Goal: Task Accomplishment & Management: Complete application form

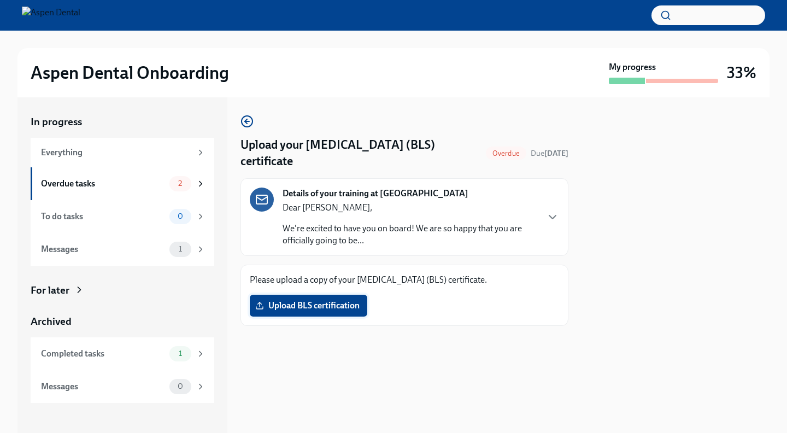
click at [308, 301] on span "Upload BLS certification" at bounding box center [309, 305] width 102 height 11
click at [0, 0] on input "Upload BLS certification" at bounding box center [0, 0] width 0 height 0
click at [300, 306] on span "Upload BLS certification" at bounding box center [309, 305] width 102 height 11
click at [0, 0] on input "Upload BLS certification" at bounding box center [0, 0] width 0 height 0
click at [289, 303] on span "Upload BLS certification" at bounding box center [309, 305] width 102 height 11
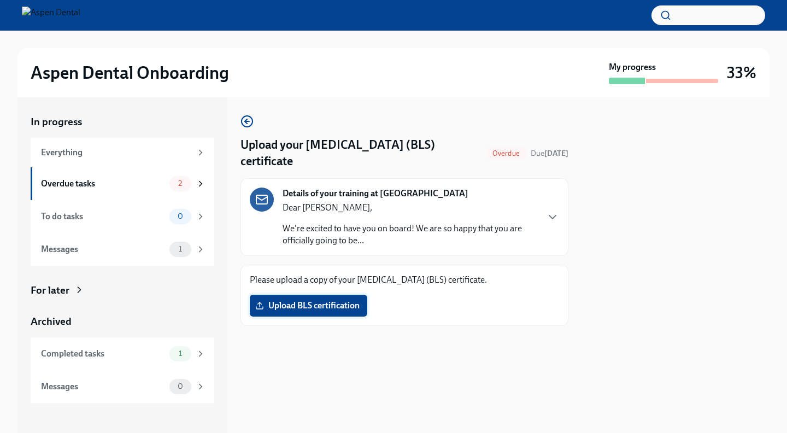
click at [0, 0] on input "Upload BLS certification" at bounding box center [0, 0] width 0 height 0
click at [296, 309] on span "Upload BLS certification" at bounding box center [309, 305] width 102 height 11
click at [0, 0] on input "Upload BLS certification" at bounding box center [0, 0] width 0 height 0
click at [351, 303] on span "Screenshot [DATE] 3.06.59 PM.png" at bounding box center [331, 305] width 147 height 11
click at [0, 0] on input "Screenshot [DATE] 3.06.59 PM.png" at bounding box center [0, 0] width 0 height 0
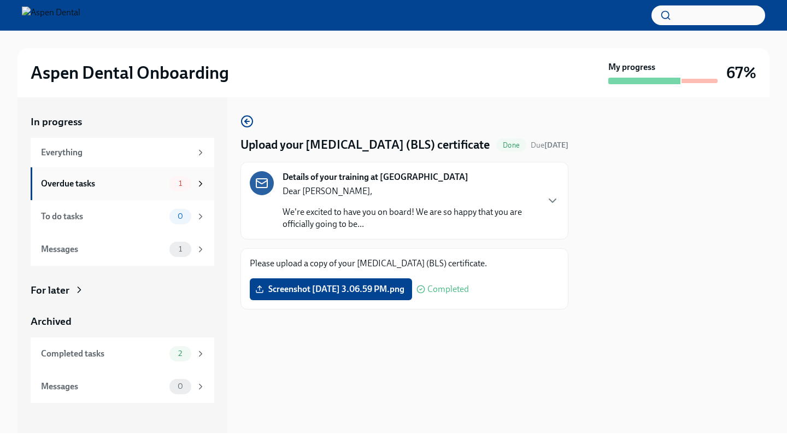
click at [132, 183] on div "Overdue tasks" at bounding box center [103, 184] width 124 height 12
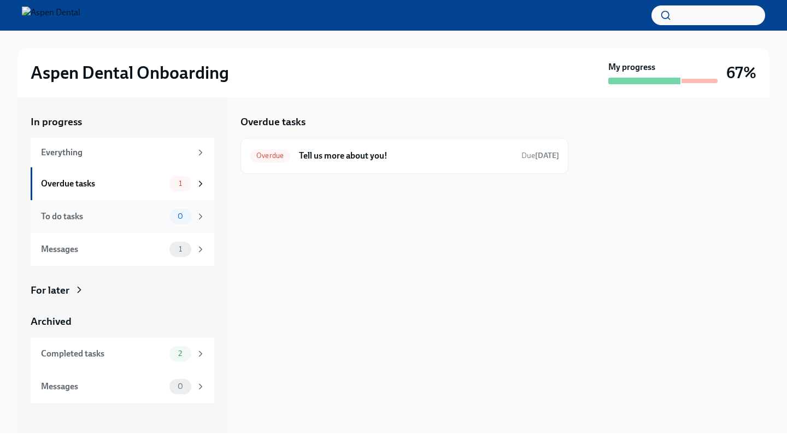
click at [135, 221] on div "To do tasks" at bounding box center [103, 217] width 124 height 12
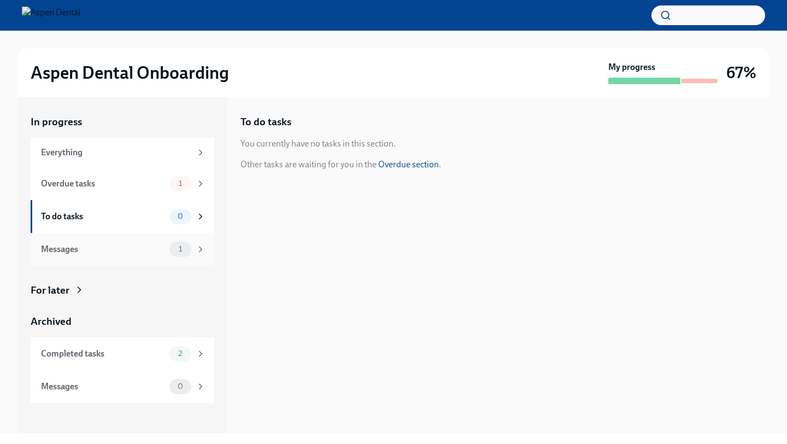
click at [135, 248] on div "Messages" at bounding box center [103, 249] width 124 height 12
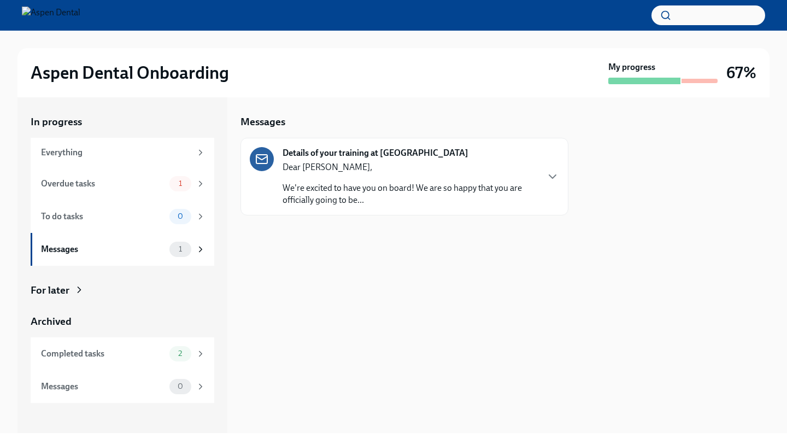
click at [378, 187] on p "We're excited to have you on board! We are so happy that you are officially goi…" at bounding box center [410, 194] width 255 height 24
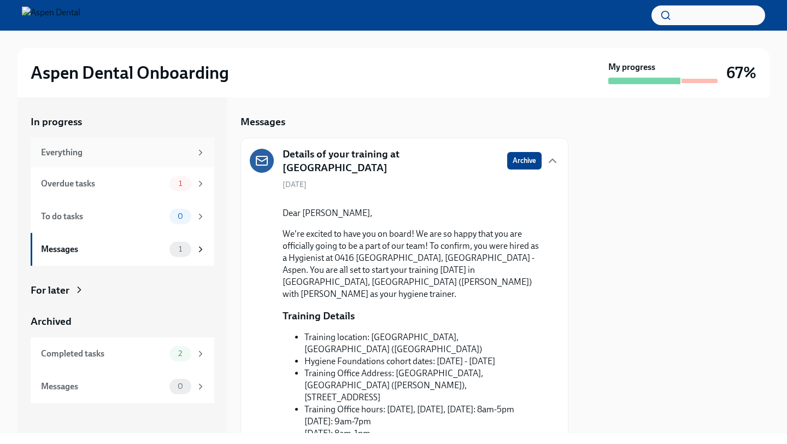
click at [109, 159] on div "Everything" at bounding box center [123, 153] width 184 height 30
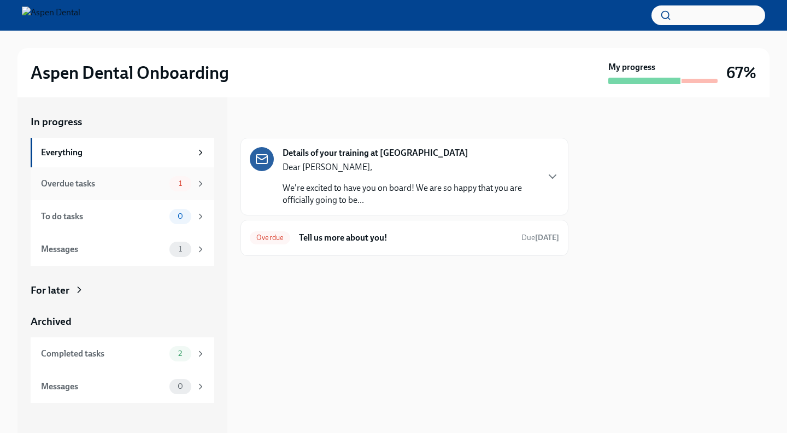
click at [109, 185] on div "Overdue tasks" at bounding box center [103, 184] width 124 height 12
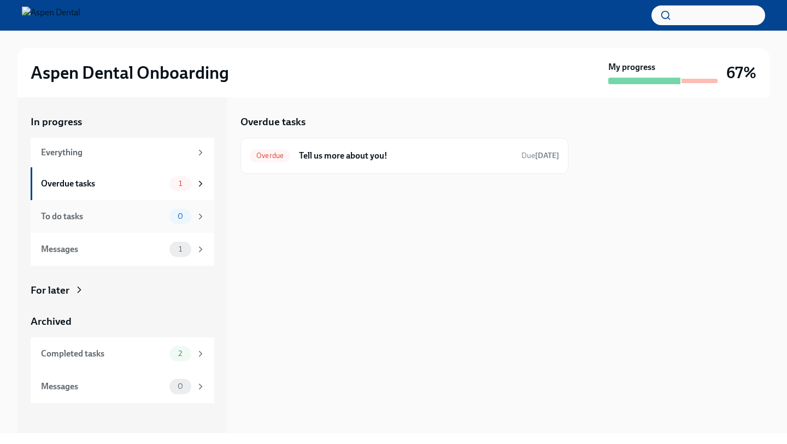
click at [110, 219] on div "To do tasks" at bounding box center [103, 217] width 124 height 12
